Goal: Transaction & Acquisition: Purchase product/service

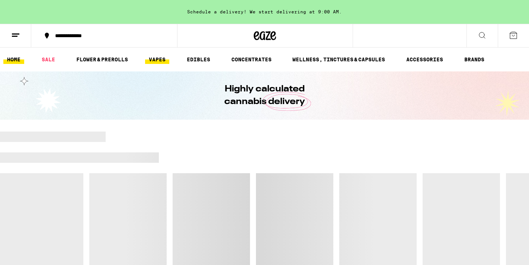
click at [146, 63] on link "VAPES" at bounding box center [157, 59] width 24 height 9
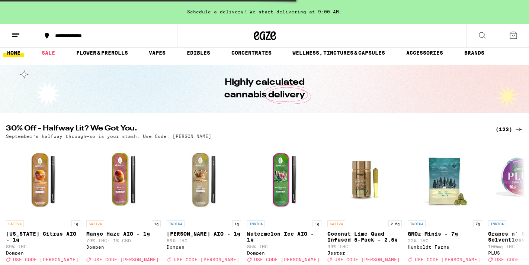
scroll to position [12, 0]
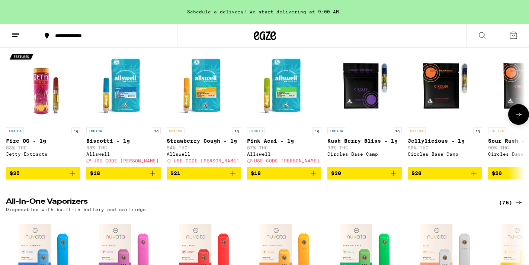
scroll to position [94, 0]
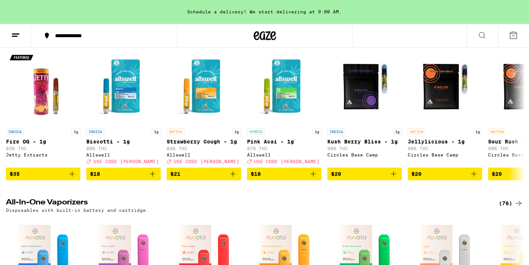
click at [482, 34] on icon at bounding box center [482, 35] width 9 height 9
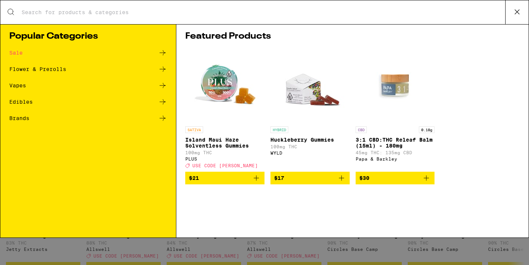
scroll to position [0, 0]
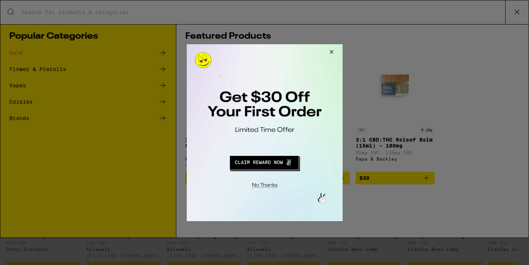
click at [521, 8] on div at bounding box center [264, 132] width 529 height 265
click at [332, 53] on button "Close Modal" at bounding box center [330, 53] width 20 height 18
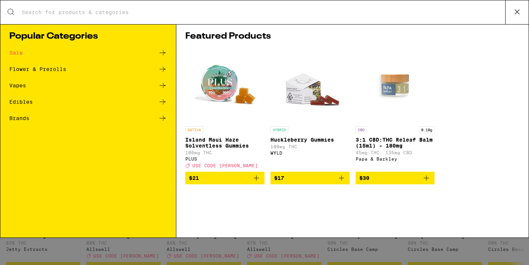
click at [515, 10] on icon at bounding box center [516, 11] width 11 height 11
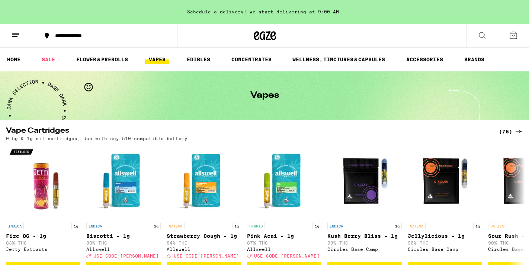
click at [484, 36] on icon at bounding box center [482, 35] width 9 height 9
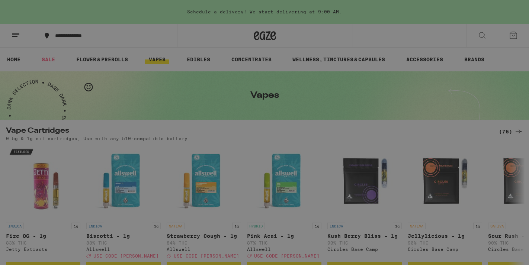
click at [277, 23] on div "Search for Products" at bounding box center [264, 12] width 528 height 24
click at [239, 15] on input "Search for Products" at bounding box center [263, 12] width 484 height 7
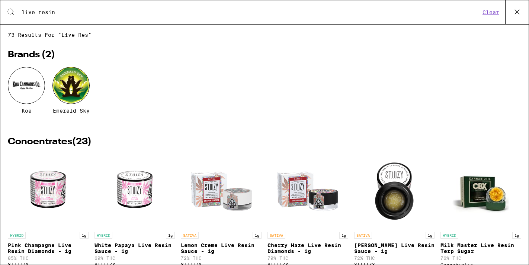
type input "live resin"
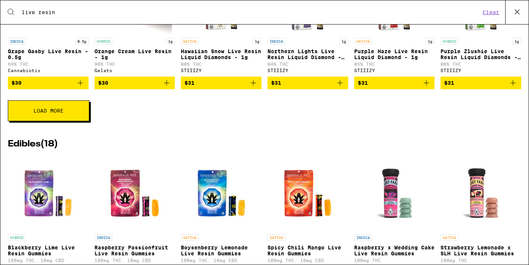
scroll to position [662, 0]
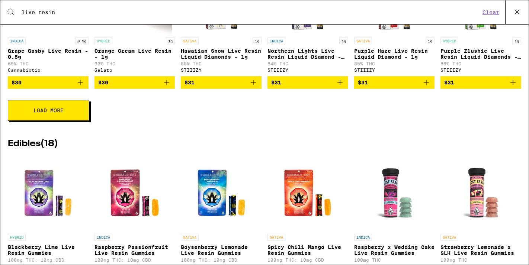
click at [54, 121] on button "Load More" at bounding box center [48, 110] width 81 height 21
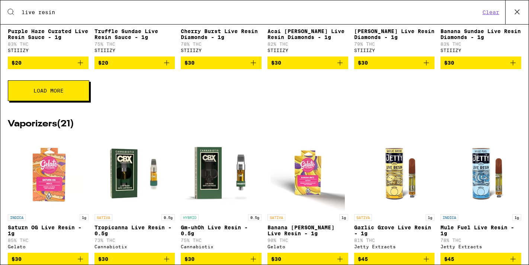
scroll to position [0, 0]
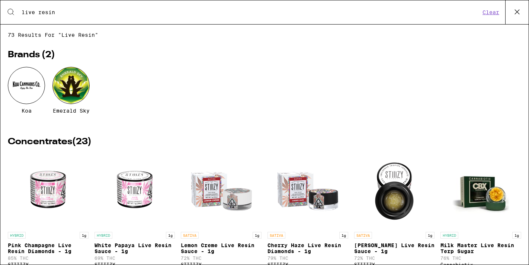
click at [518, 10] on icon at bounding box center [517, 12] width 4 height 4
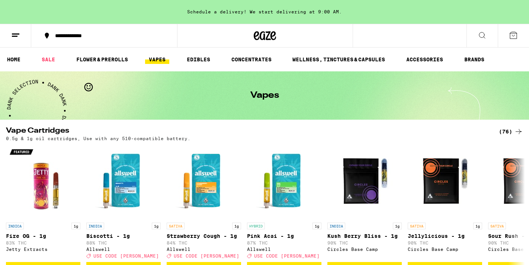
click at [83, 38] on div "**********" at bounding box center [108, 35] width 115 height 5
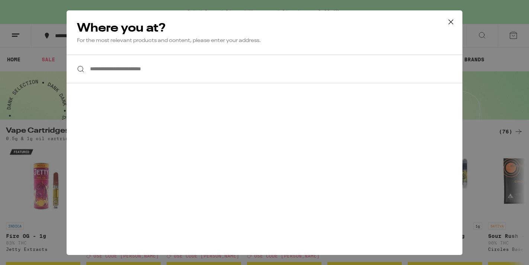
click at [128, 74] on input "**********" at bounding box center [265, 69] width 396 height 29
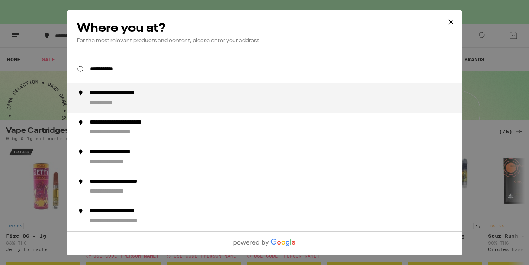
click at [134, 97] on div "**********" at bounding box center [128, 93] width 77 height 8
type input "**********"
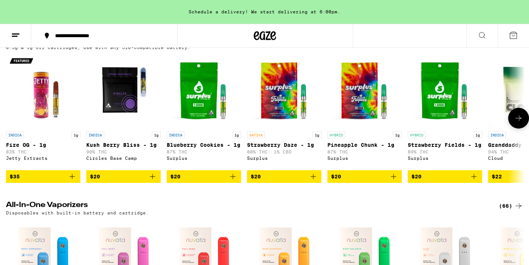
scroll to position [249, 0]
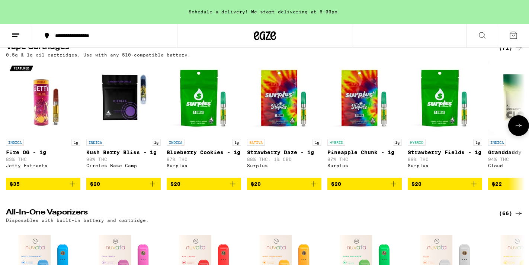
click at [514, 130] on icon at bounding box center [518, 125] width 9 height 9
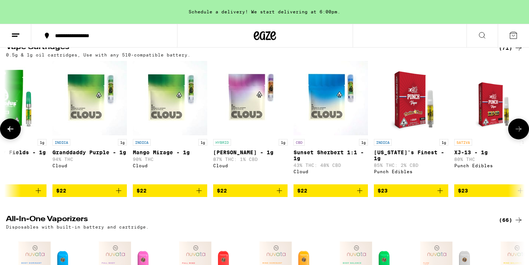
scroll to position [0, 436]
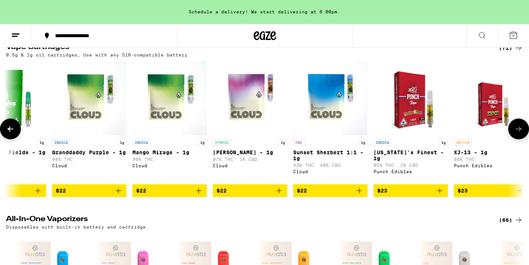
click at [514, 133] on icon at bounding box center [518, 129] width 9 height 9
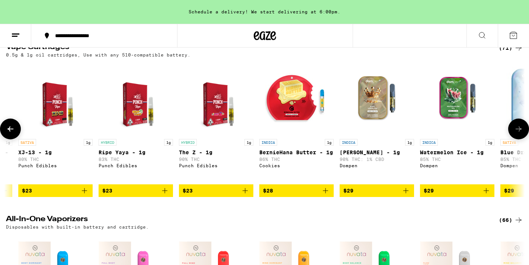
scroll to position [0, 872]
click at [514, 133] on icon at bounding box center [518, 129] width 9 height 9
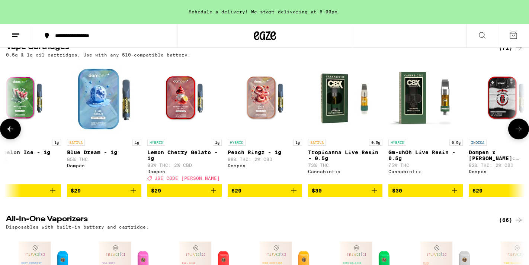
scroll to position [0, 1308]
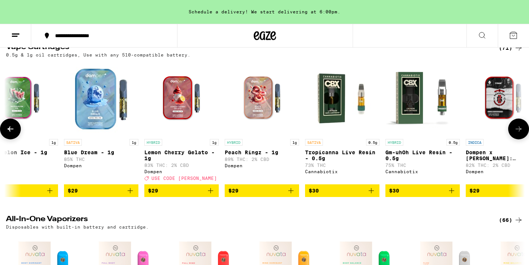
click at [514, 133] on icon at bounding box center [518, 129] width 9 height 9
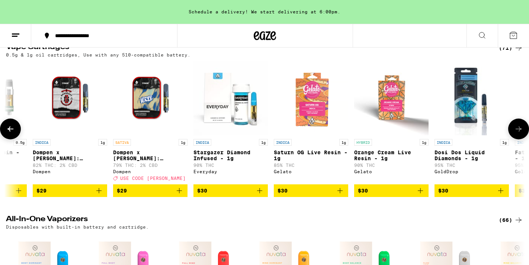
scroll to position [0, 1744]
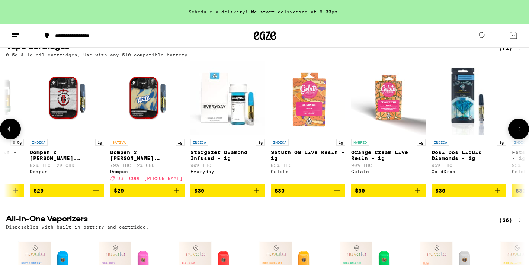
click at [514, 133] on icon at bounding box center [518, 129] width 9 height 9
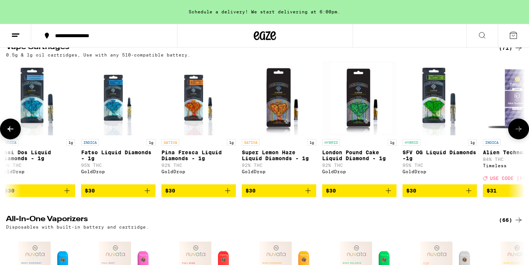
scroll to position [0, 2179]
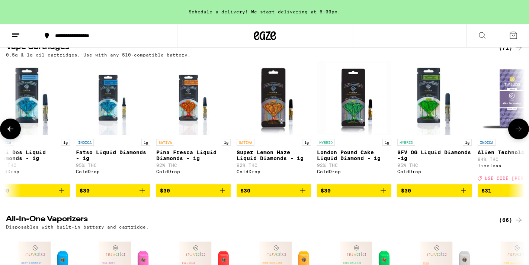
click at [514, 133] on icon at bounding box center [518, 129] width 9 height 9
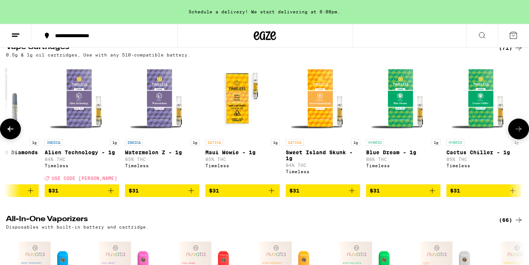
scroll to position [0, 2615]
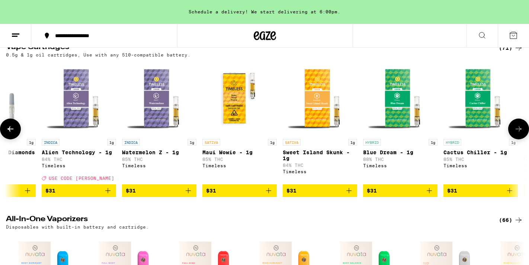
click at [514, 133] on icon at bounding box center [518, 129] width 9 height 9
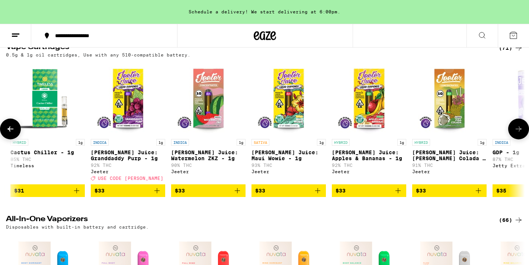
scroll to position [0, 3051]
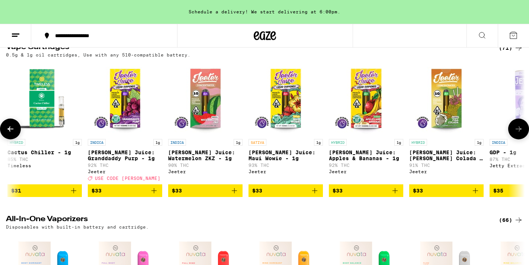
click at [514, 133] on icon at bounding box center [518, 129] width 9 height 9
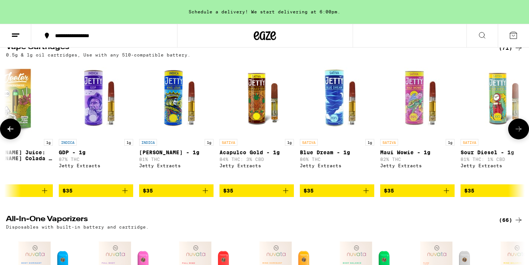
scroll to position [0, 3487]
